Goal: Find specific page/section: Find specific page/section

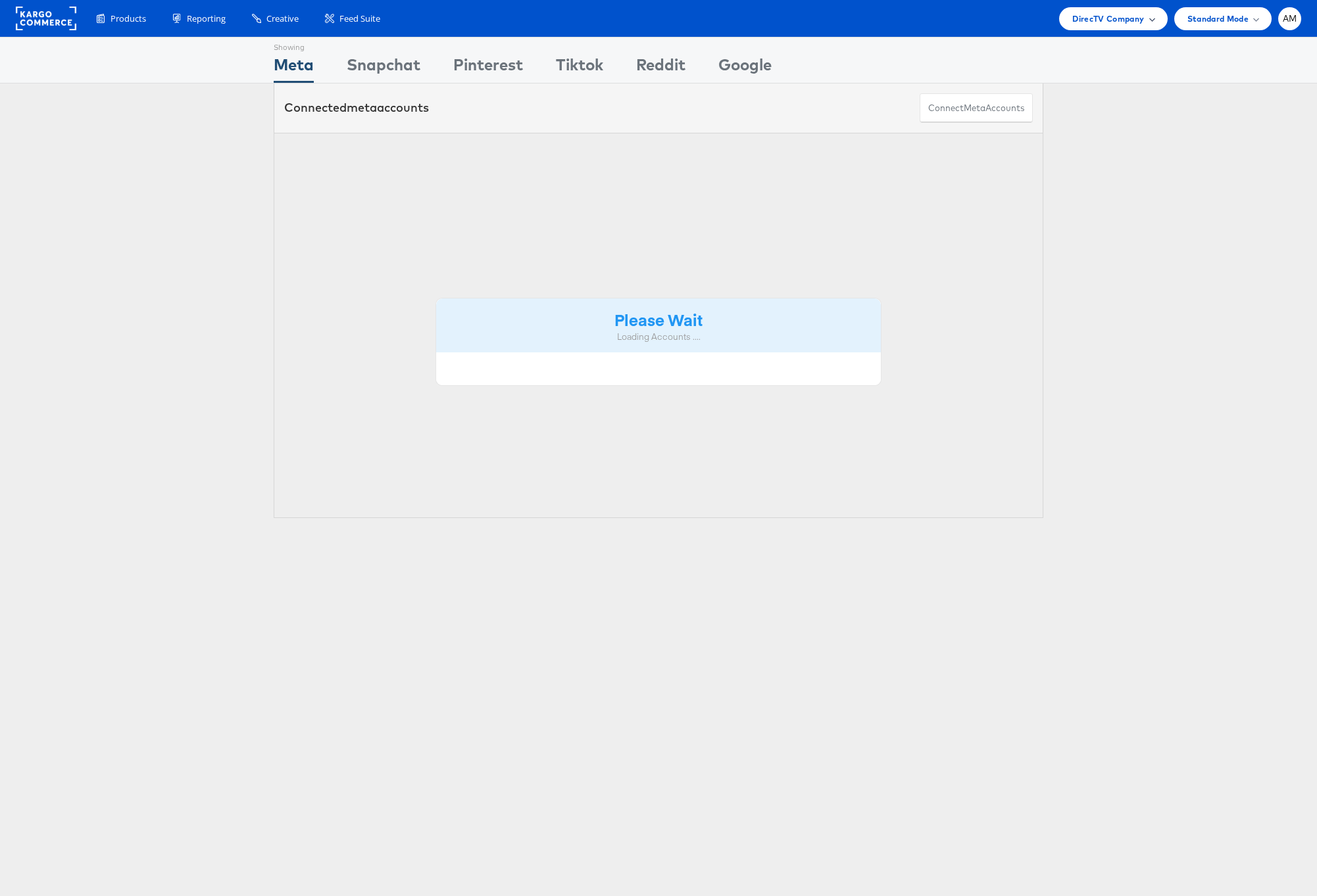
click at [1094, 25] on span "DirecTV Company" at bounding box center [1107, 19] width 72 height 14
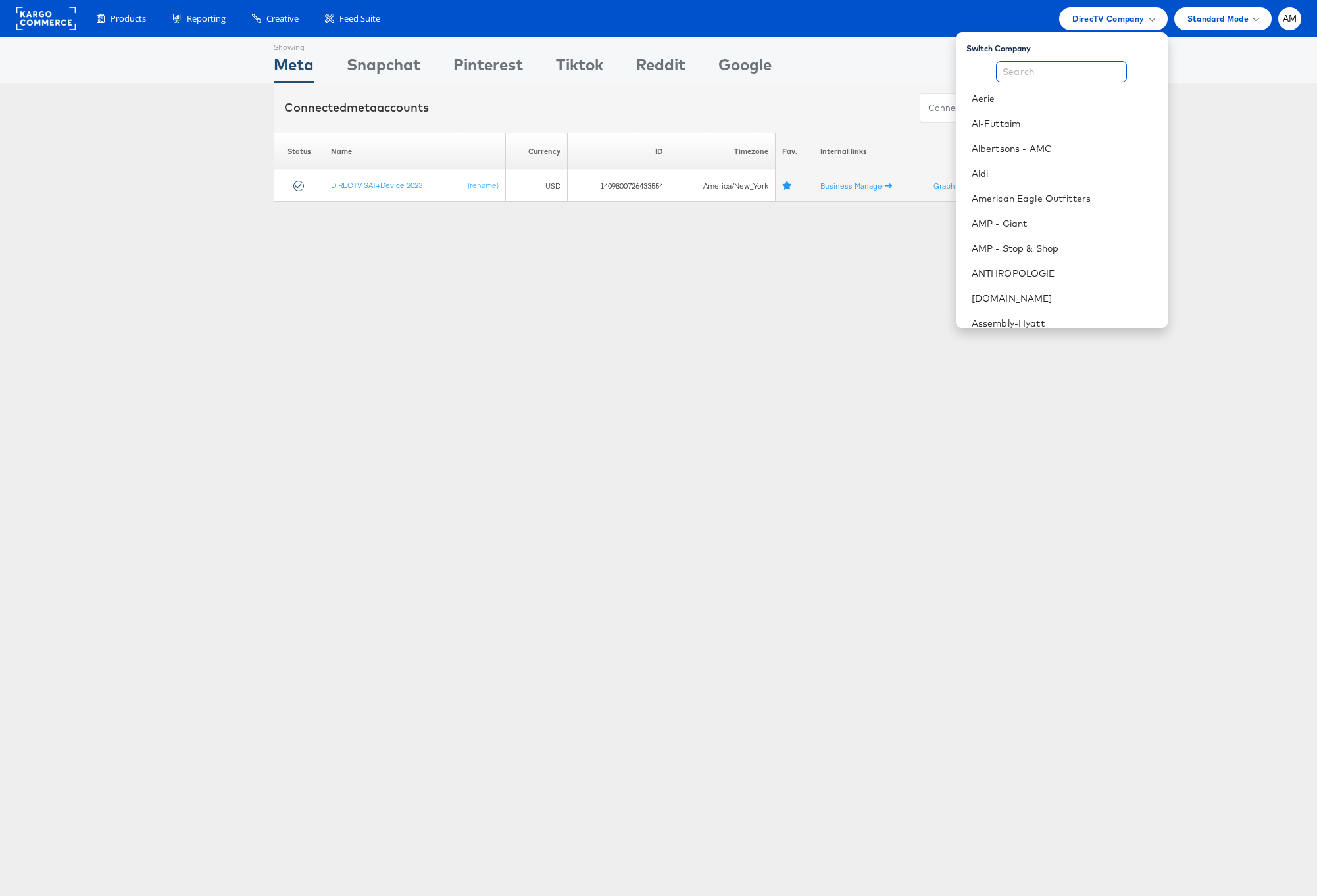
click at [1085, 74] on input "text" at bounding box center [1061, 72] width 131 height 21
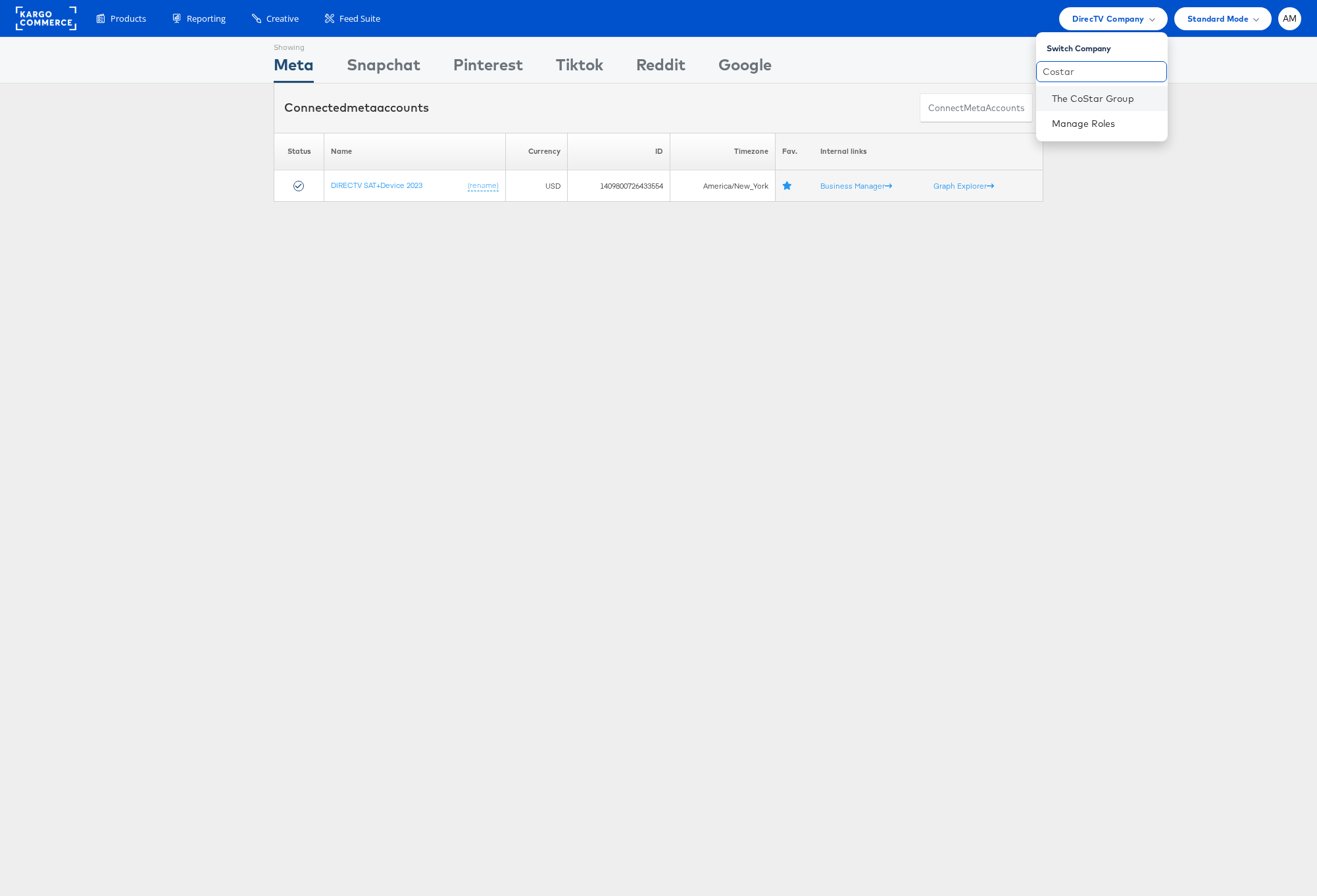
type input "Costar"
click at [1093, 87] on li "The CoStar Group" at bounding box center [1101, 98] width 131 height 25
click at [1086, 102] on link "The CoStar Group" at bounding box center [1104, 98] width 106 height 13
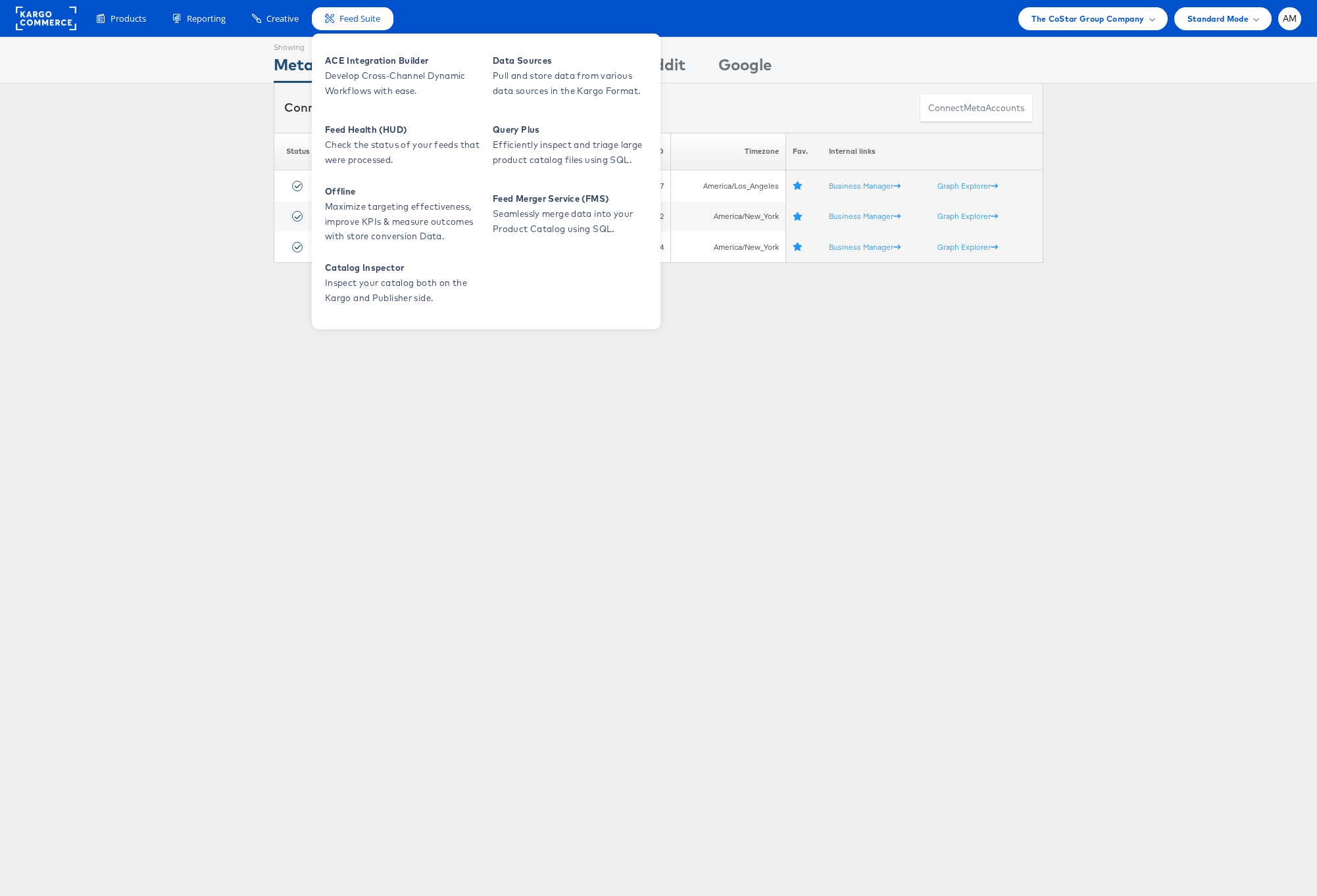
click at [348, 20] on span "Feed Suite" at bounding box center [359, 19] width 41 height 13
click at [350, 77] on span "Develop Cross-Channel Dynamic Workflows with ease." at bounding box center [403, 83] width 158 height 31
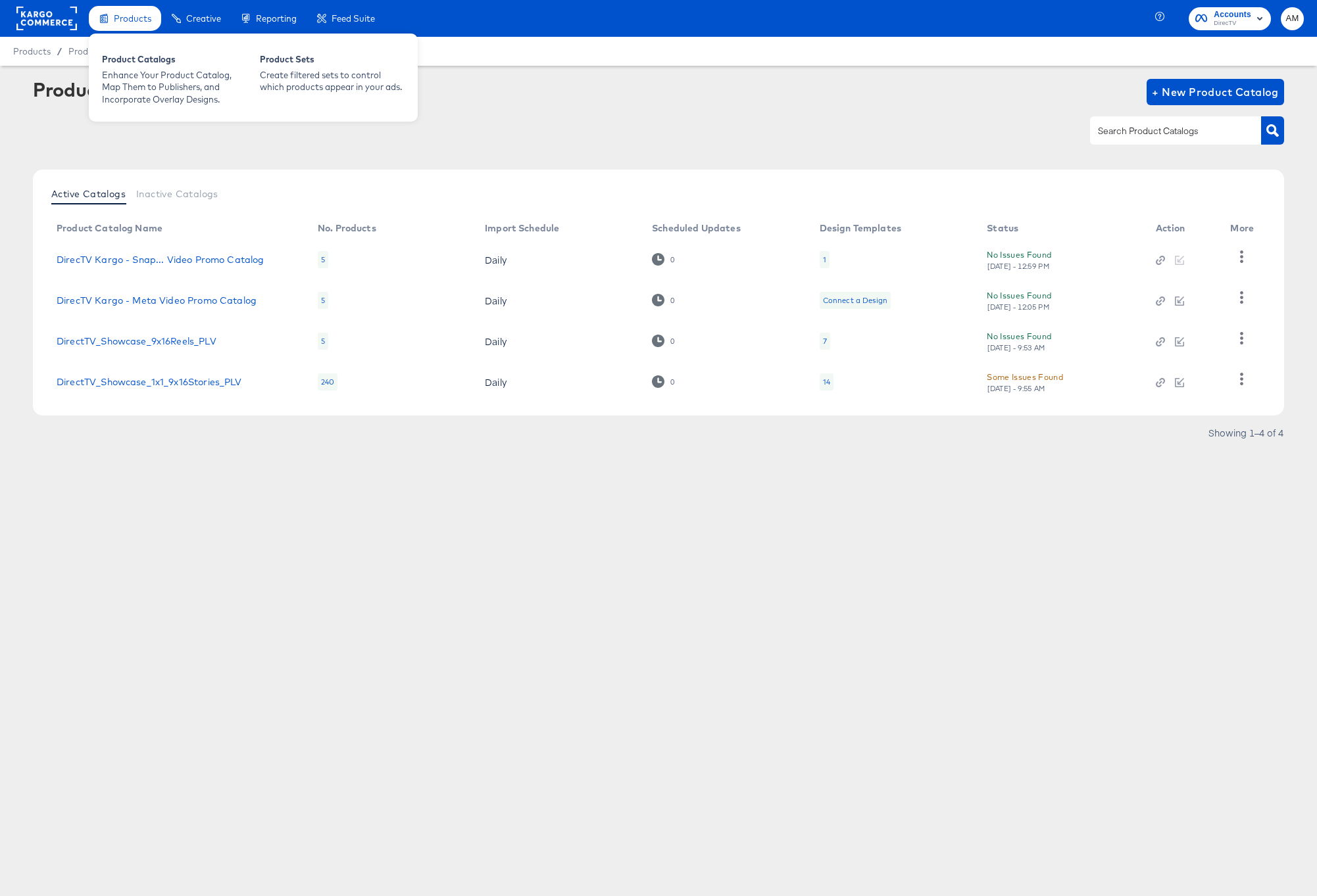
click at [113, 26] on div "Products" at bounding box center [124, 19] width 72 height 26
click at [123, 69] on div "Enhance Your Product Catalog, Map Them to Publishers, and Incorporate Overlay D…" at bounding box center [175, 87] width 145 height 37
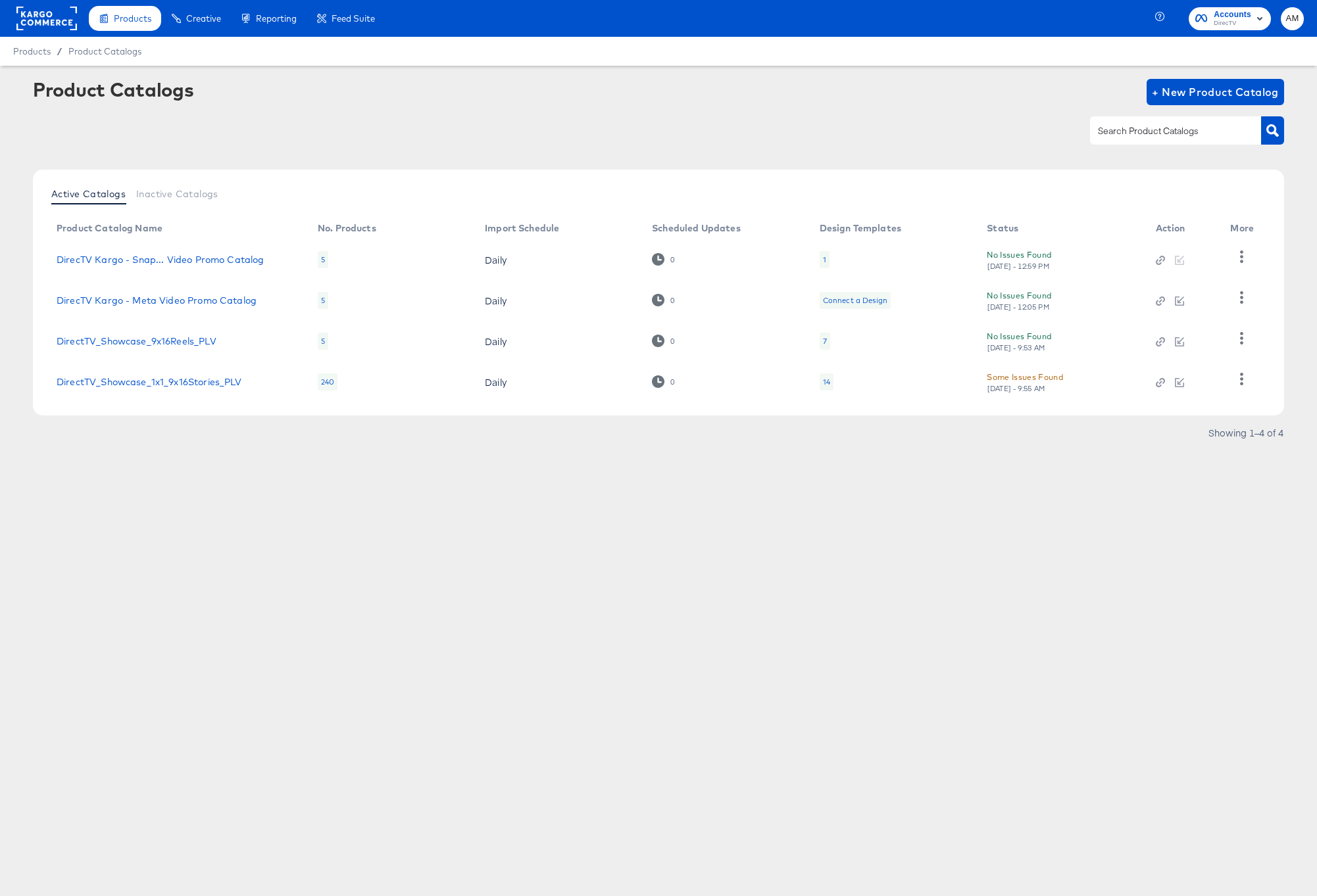
click at [280, 169] on div "Active Catalogs Inactive Catalogs Product Catalog Name No. Products Import Sche…" at bounding box center [658, 292] width 1251 height 246
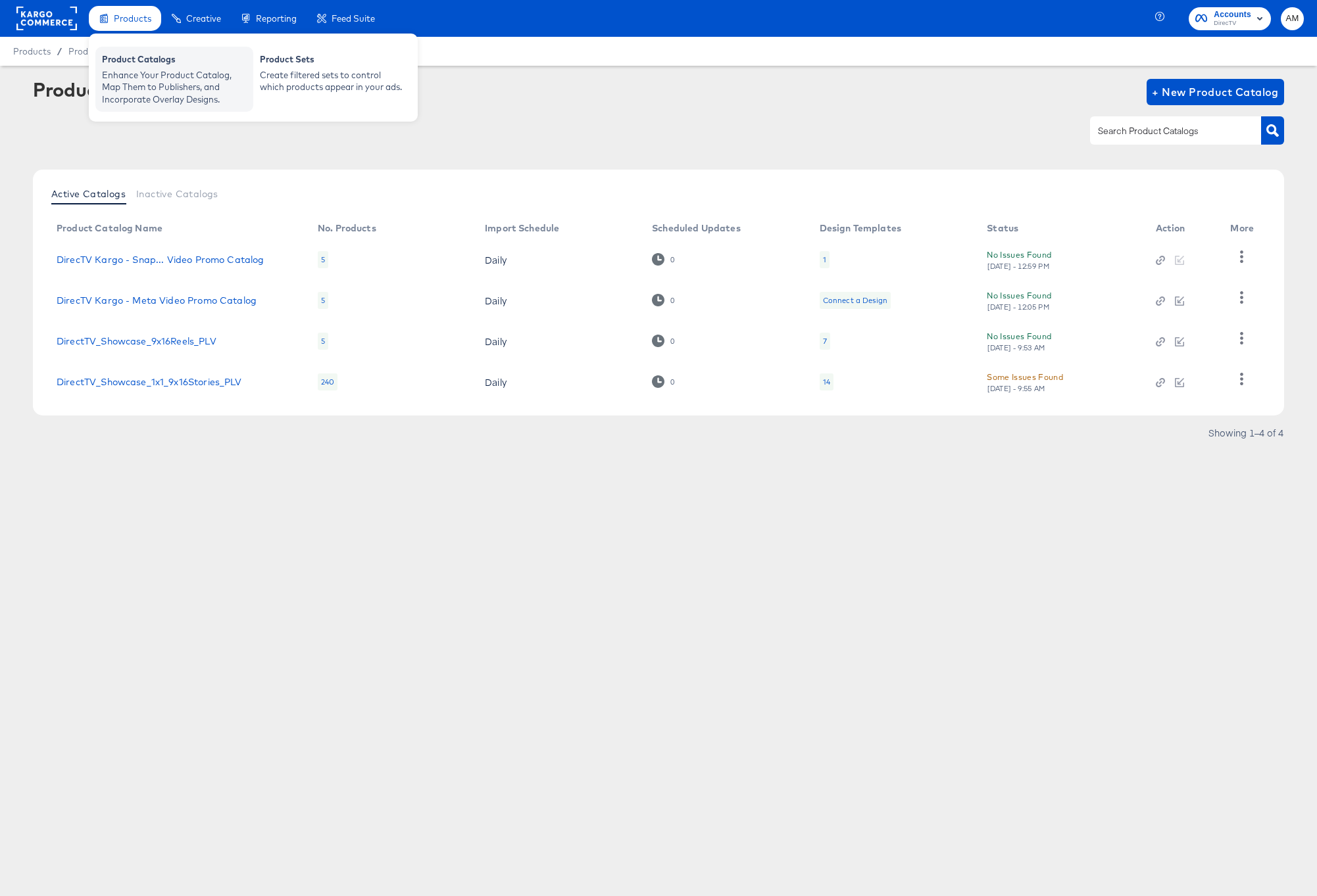
click at [131, 58] on div "Product Catalogs" at bounding box center [175, 61] width 145 height 16
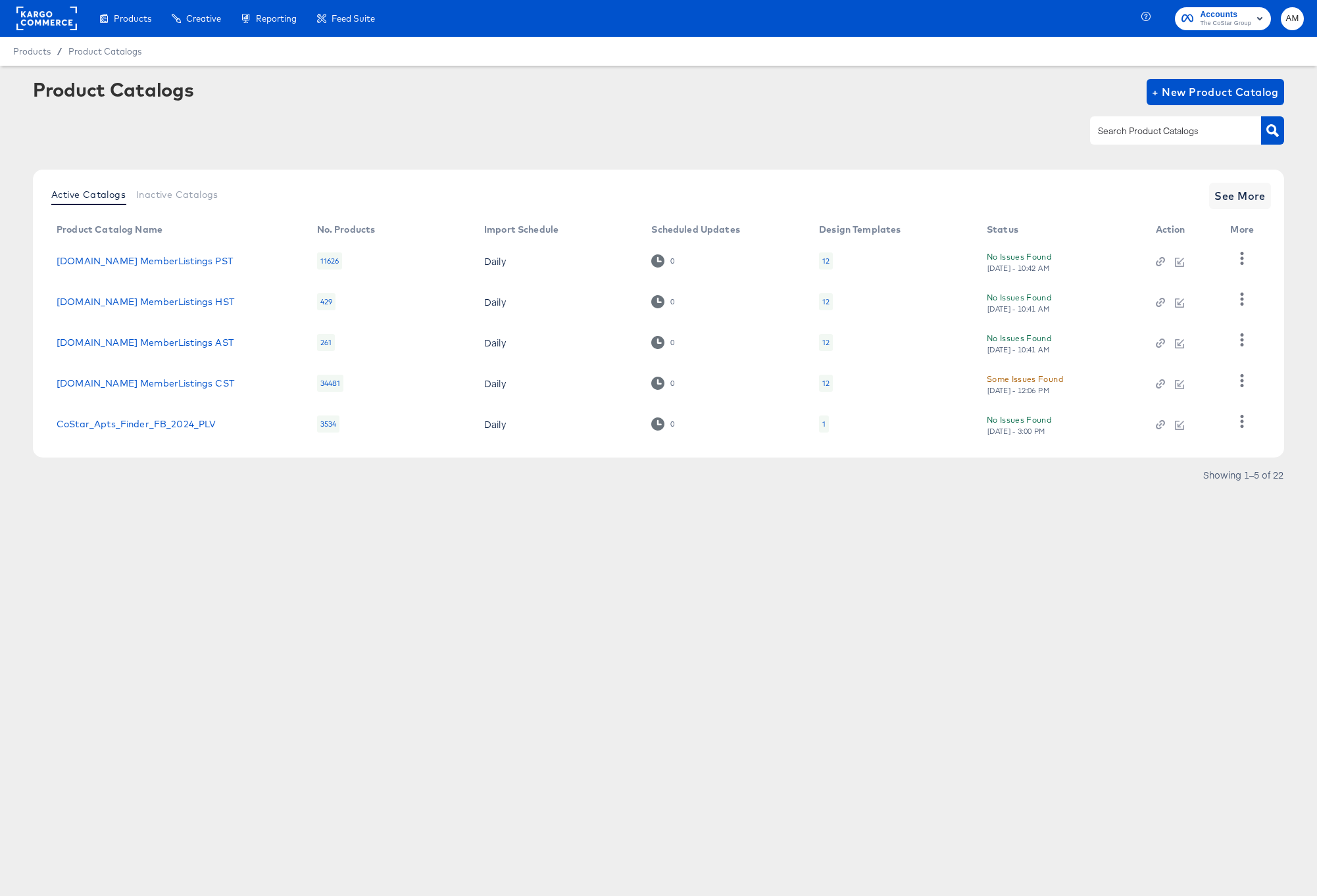
click at [1125, 135] on input "text" at bounding box center [1165, 131] width 140 height 15
click at [1274, 132] on icon "button" at bounding box center [1272, 130] width 13 height 13
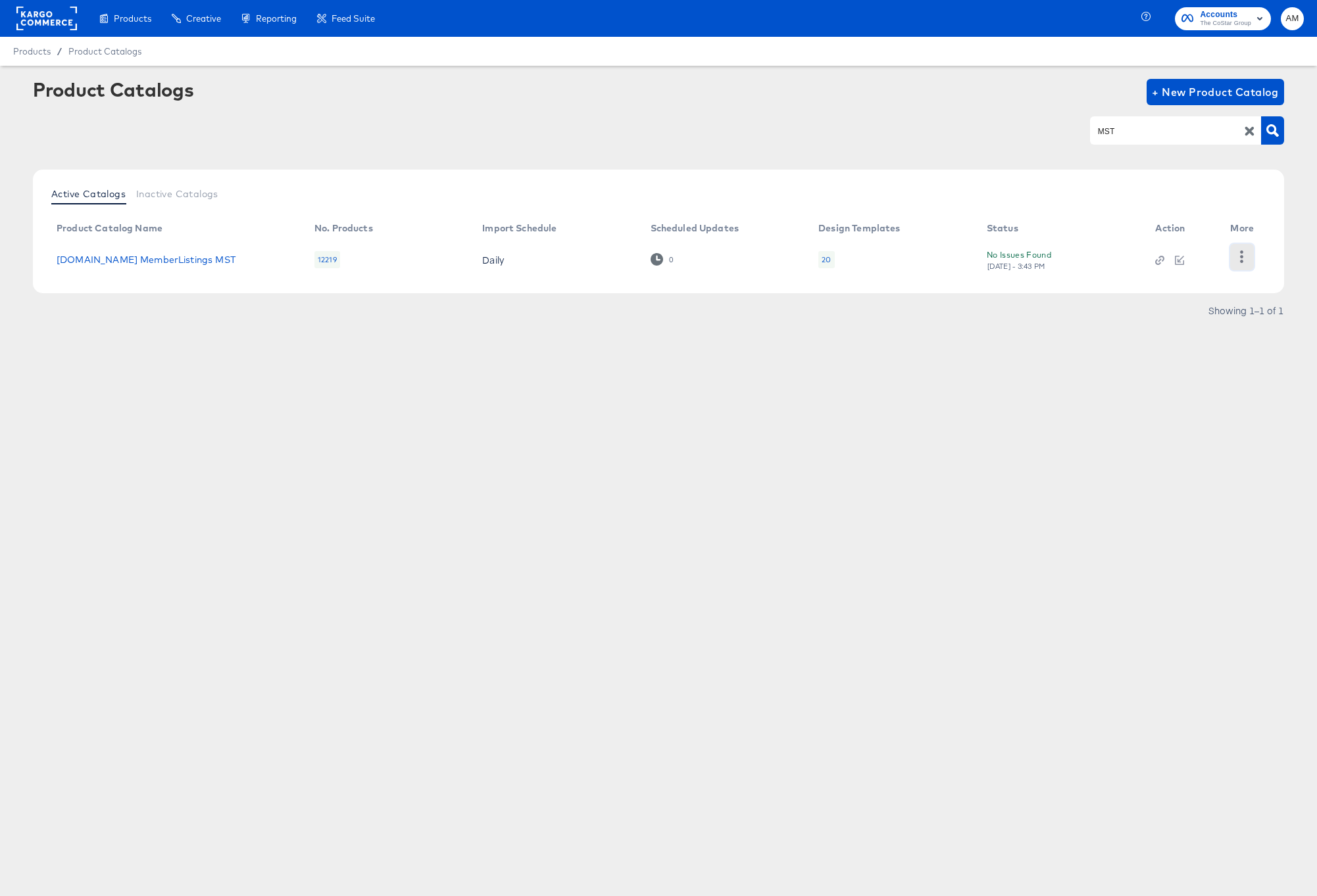
click at [1245, 256] on icon "button" at bounding box center [1241, 256] width 13 height 13
click at [1176, 258] on div "HUD Checks (Internal)" at bounding box center [1188, 256] width 131 height 21
drag, startPoint x: 1144, startPoint y: 131, endPoint x: 870, endPoint y: 101, distance: 275.6
click at [871, 101] on div "Product Catalogs + New Product Catalog MST" at bounding box center [658, 119] width 1251 height 80
type input "EST"
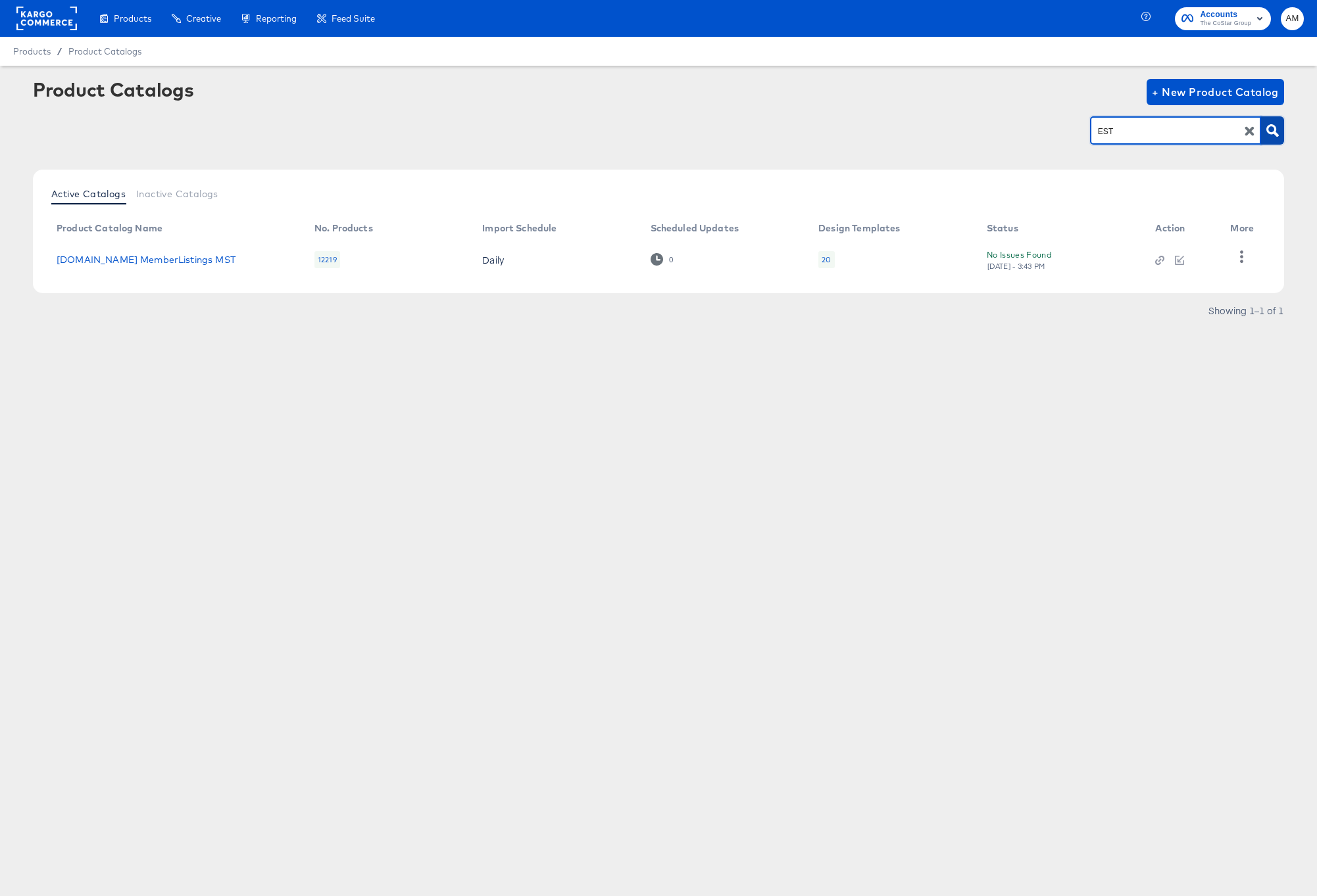
click at [1275, 129] on icon "button" at bounding box center [1272, 130] width 13 height 13
click at [1239, 256] on icon "button" at bounding box center [1241, 256] width 13 height 13
click at [1159, 257] on div "HUD Checks (Internal)" at bounding box center [1188, 256] width 131 height 21
click at [174, 258] on link "[DOMAIN_NAME] MemberListings EST" at bounding box center [144, 260] width 176 height 10
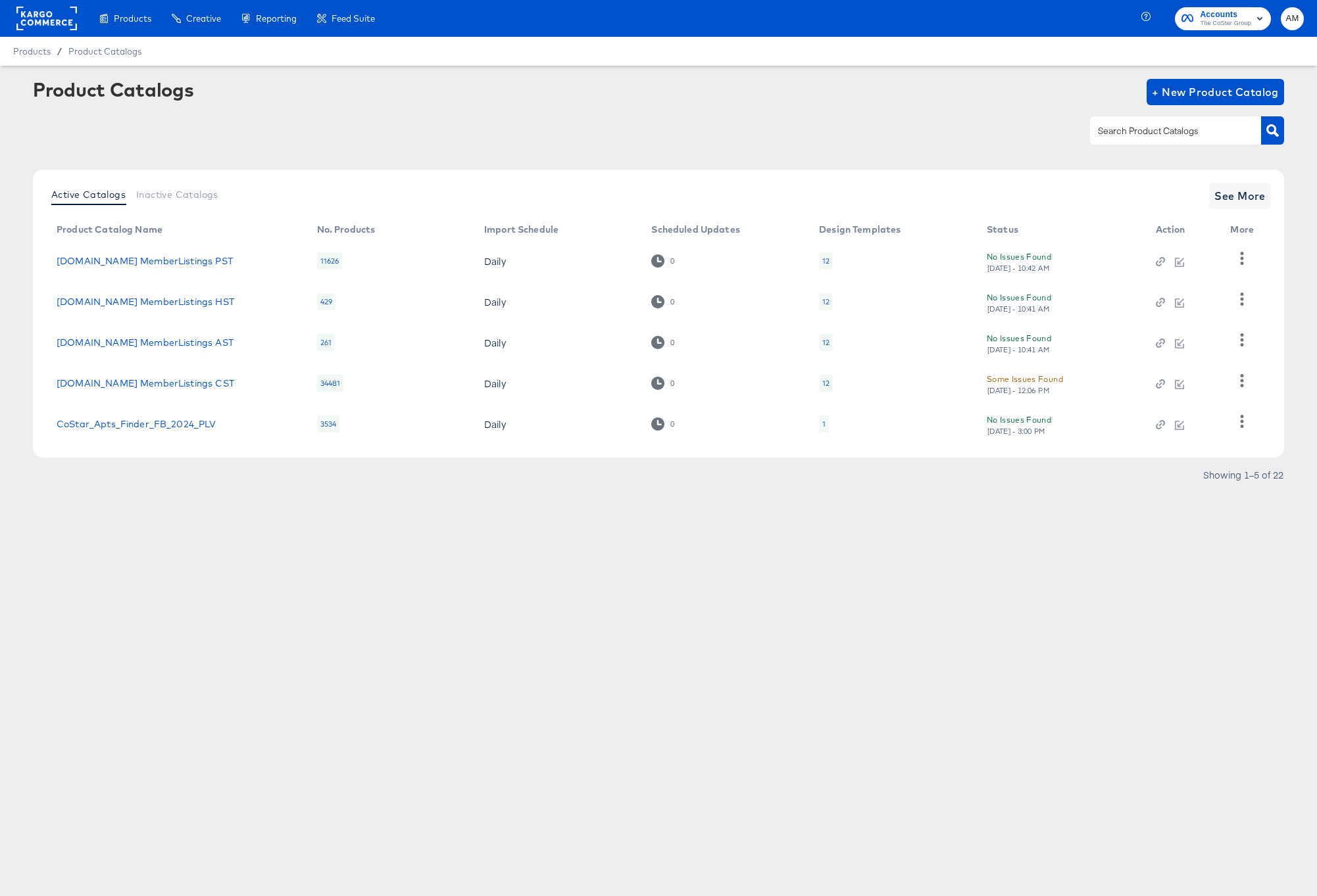
click at [1132, 132] on input "text" at bounding box center [1165, 131] width 140 height 15
type input "MST"
click at [1268, 135] on icon "button" at bounding box center [1272, 130] width 13 height 13
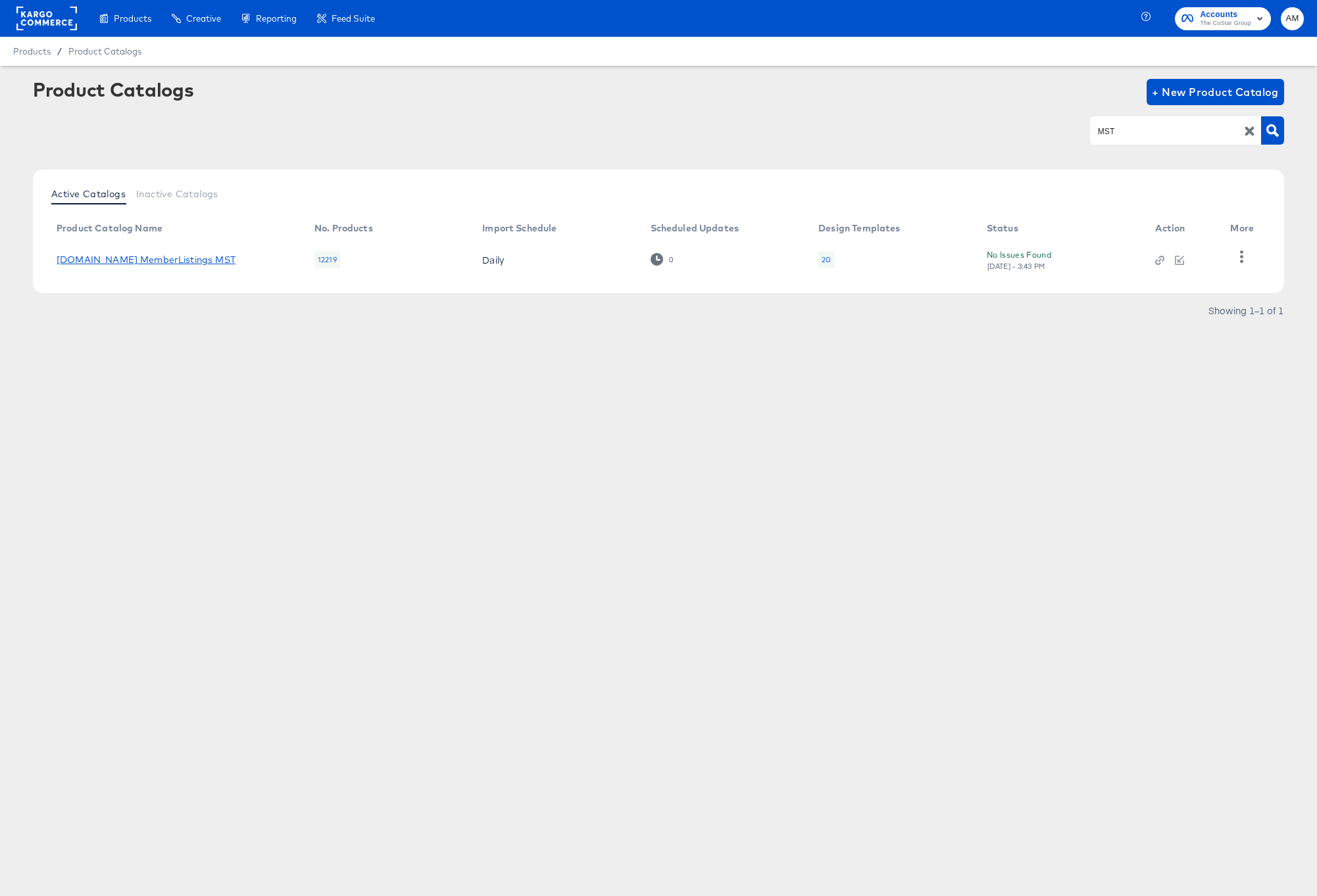
click at [181, 261] on link "[DOMAIN_NAME] MemberListings MST" at bounding box center [146, 260] width 179 height 10
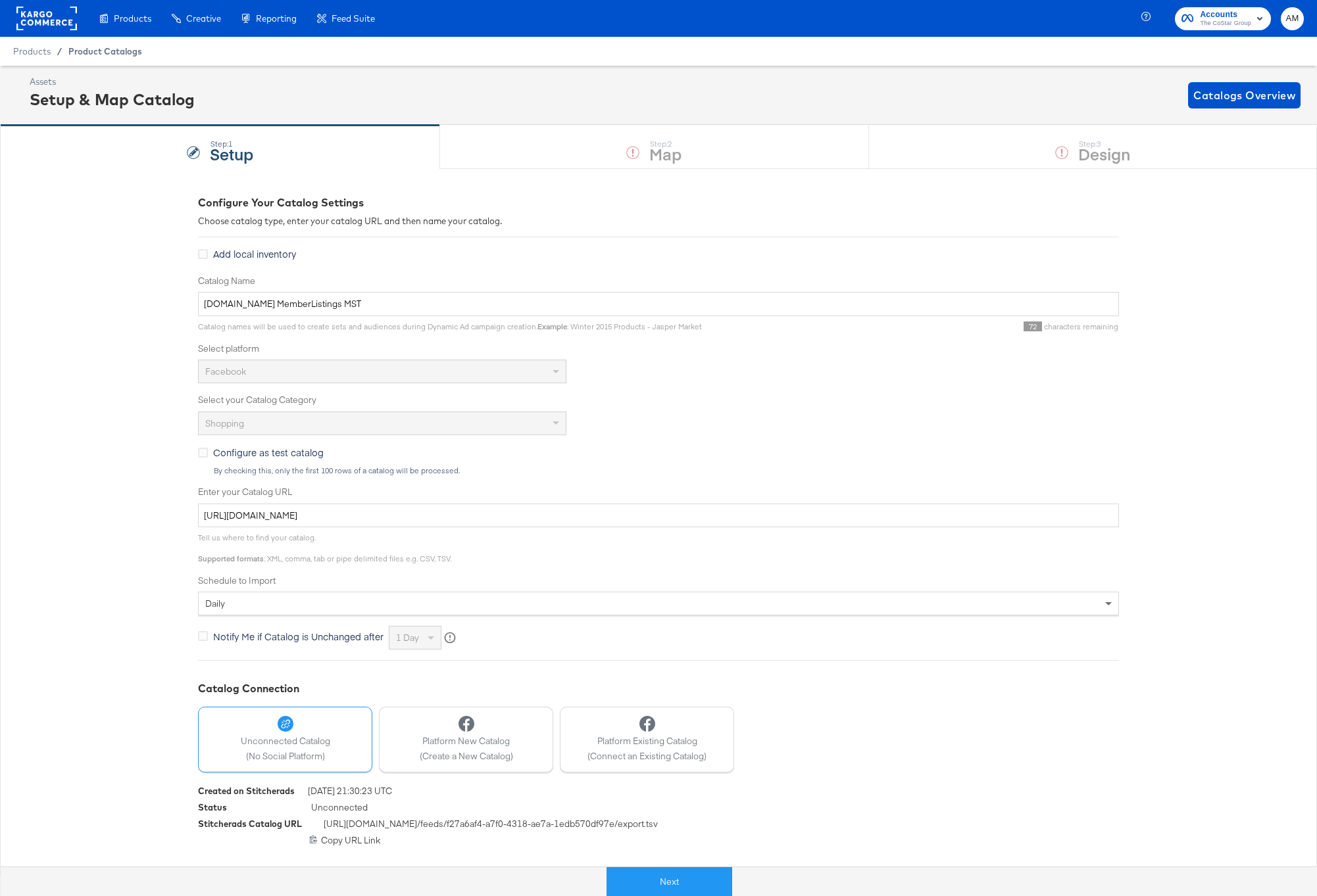
click at [77, 50] on span "Product Catalogs" at bounding box center [105, 51] width 73 height 10
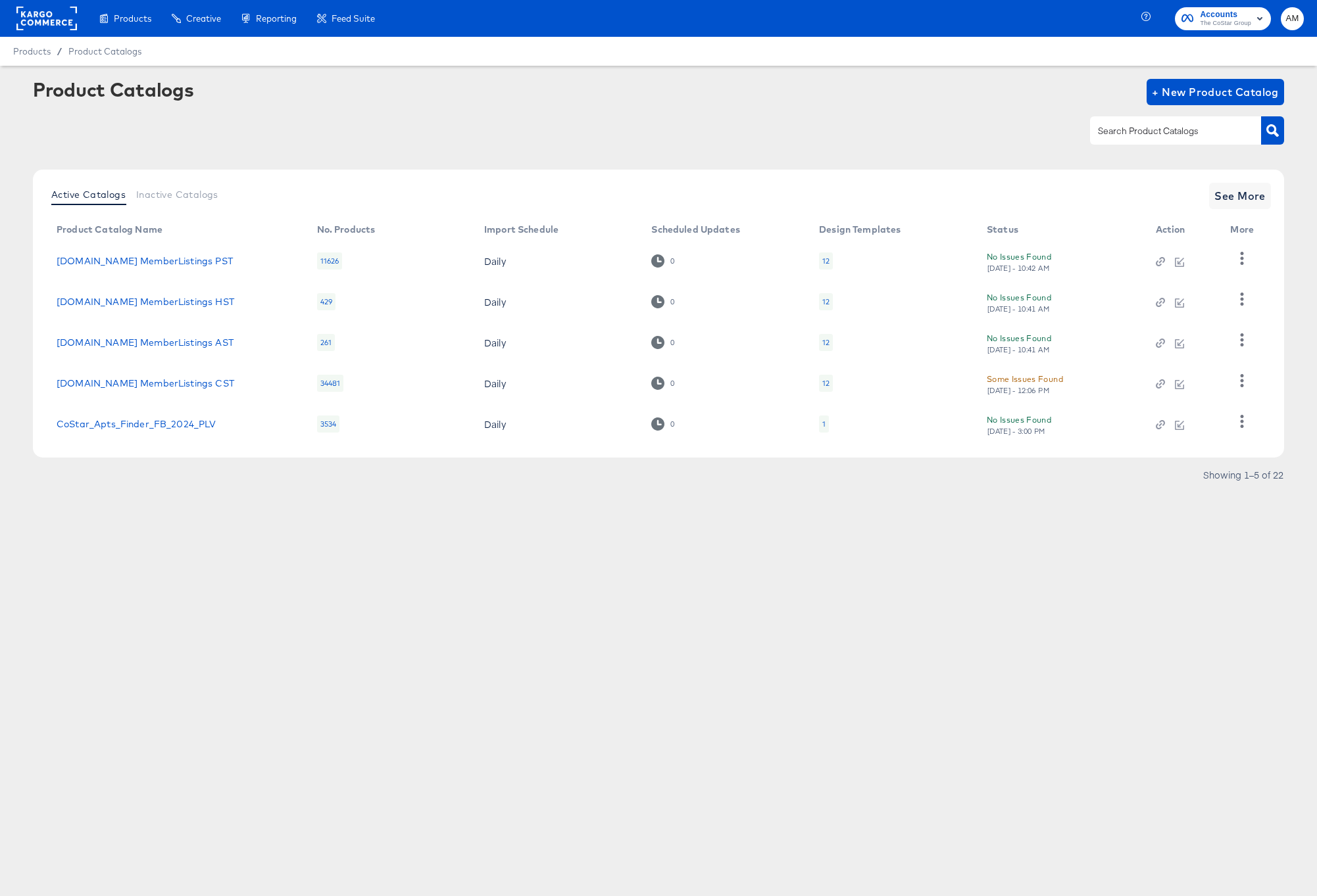
click at [1128, 129] on input "text" at bounding box center [1165, 131] width 140 height 15
type input "EST"
click at [1274, 134] on icon "button" at bounding box center [1272, 130] width 13 height 13
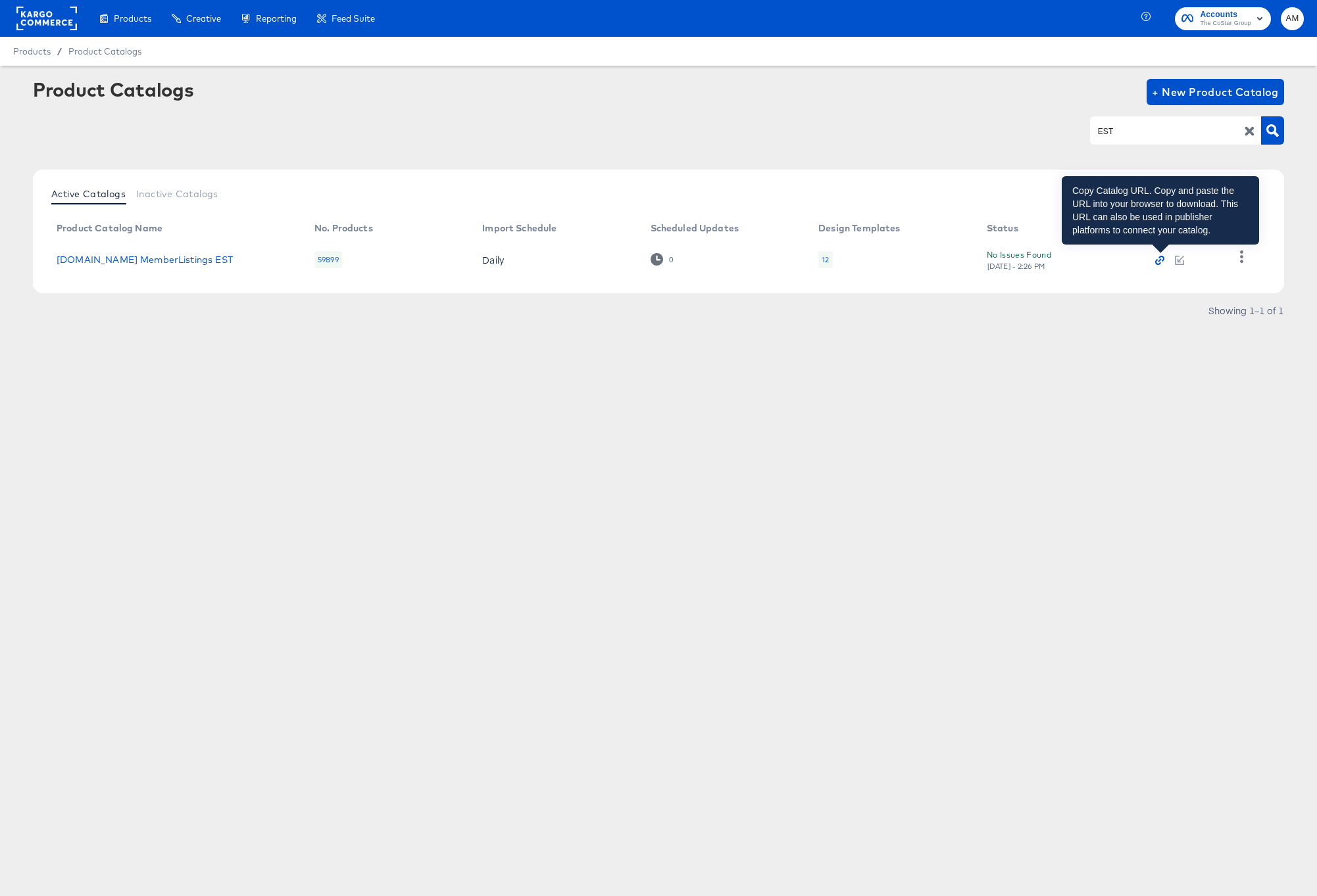
click at [1162, 261] on icon "button" at bounding box center [1161, 258] width 6 height 6
